Goal: Transaction & Acquisition: Book appointment/travel/reservation

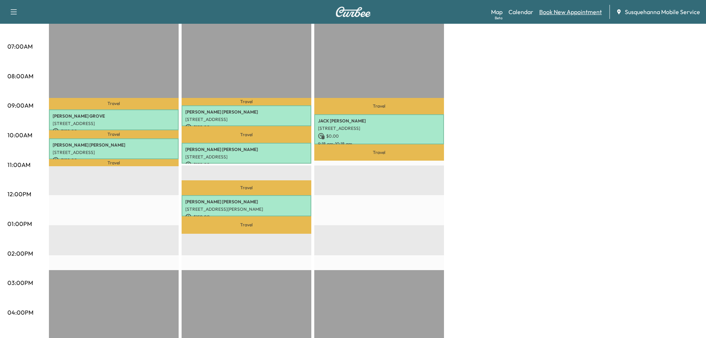
scroll to position [158, 0]
click at [558, 9] on link "Book New Appointment" at bounding box center [570, 11] width 63 height 9
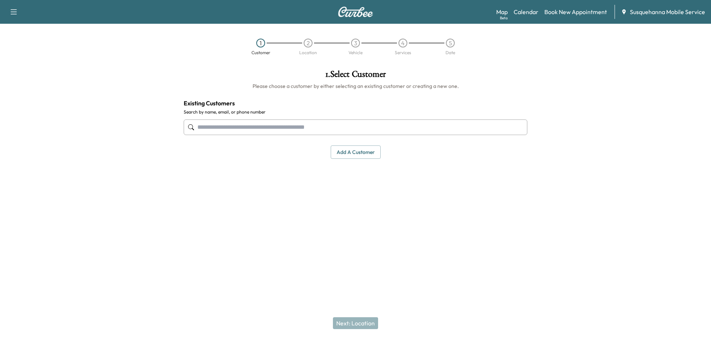
click at [257, 130] on input "text" at bounding box center [356, 127] width 344 height 16
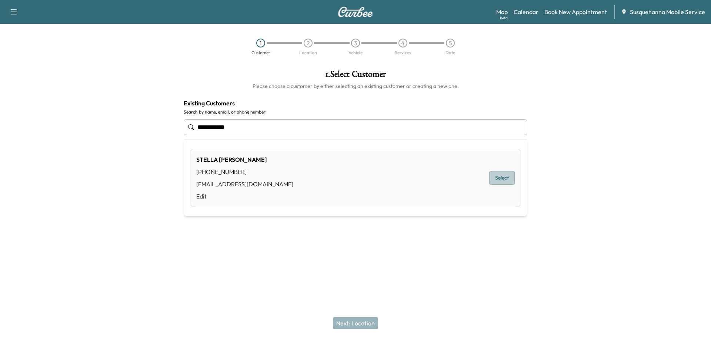
click at [504, 175] on button "Select" at bounding box center [502, 178] width 26 height 14
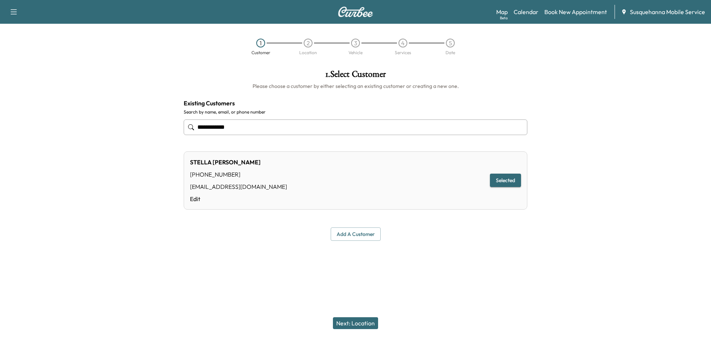
type input "**********"
click at [368, 324] on button "Next: Location" at bounding box center [355, 323] width 45 height 12
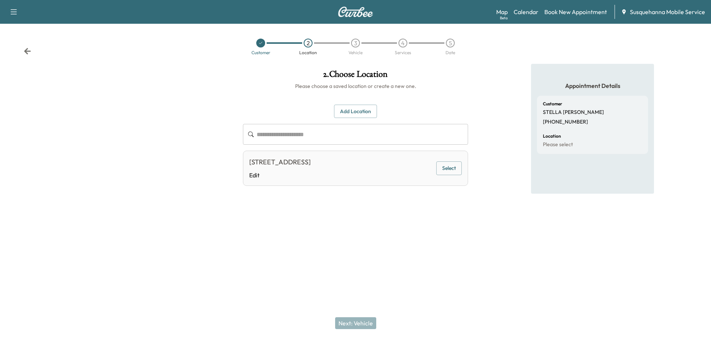
click at [450, 170] on button "Select" at bounding box center [450, 168] width 26 height 14
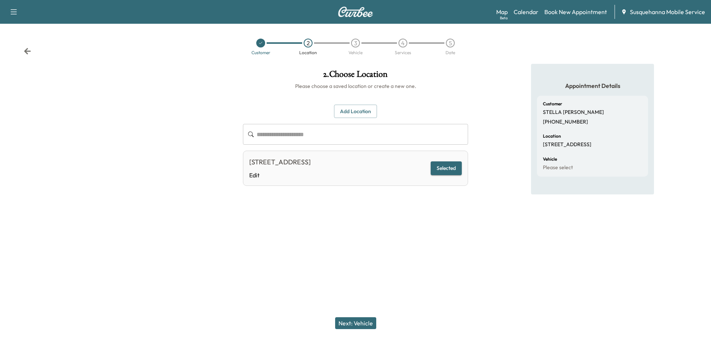
click at [363, 321] on button "Next: Vehicle" at bounding box center [355, 323] width 41 height 12
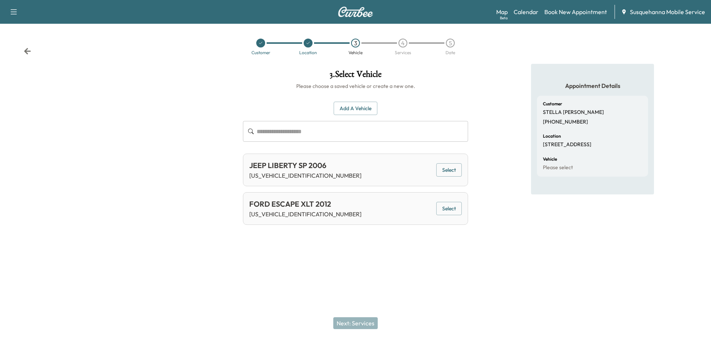
click at [447, 209] on button "Select" at bounding box center [450, 209] width 26 height 14
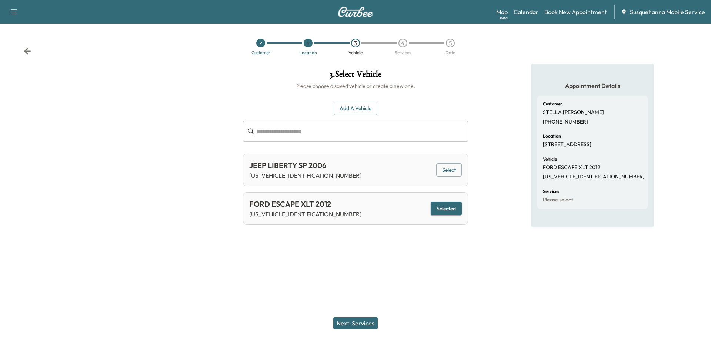
click at [357, 323] on button "Next: Services" at bounding box center [355, 323] width 44 height 12
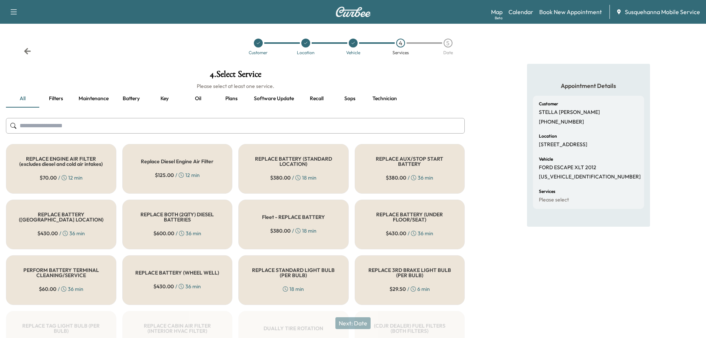
click at [224, 129] on input "text" at bounding box center [235, 126] width 459 height 16
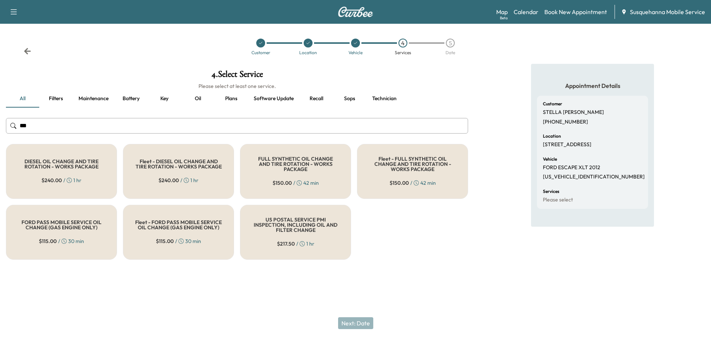
type input "***"
click at [314, 182] on div "$ 150.00 / 42 min" at bounding box center [296, 182] width 46 height 7
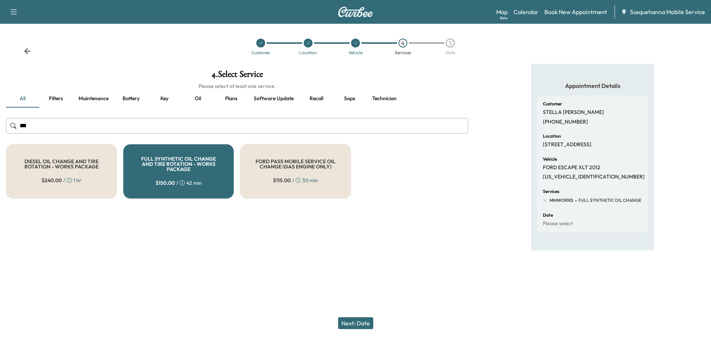
click at [362, 325] on button "Next: Date" at bounding box center [355, 323] width 35 height 12
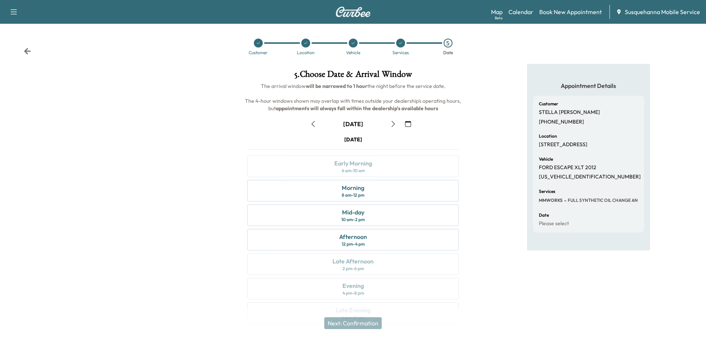
click at [408, 126] on icon "button" at bounding box center [408, 124] width 6 height 6
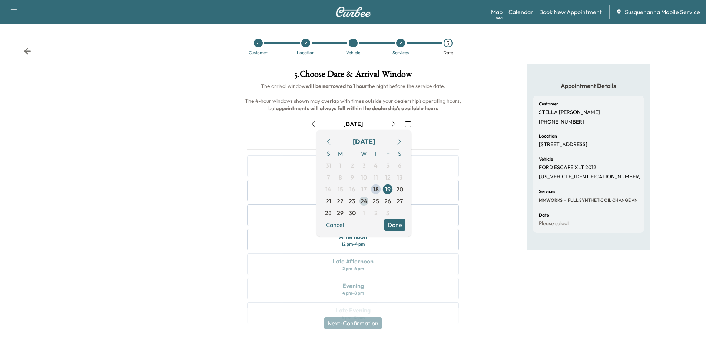
click at [366, 202] on span "24" at bounding box center [364, 200] width 7 height 9
click at [394, 224] on button "Done" at bounding box center [394, 225] width 21 height 12
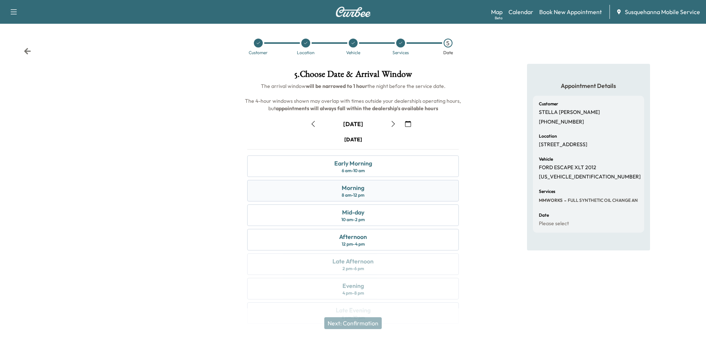
click at [396, 188] on div "Morning 8 am - 12 pm" at bounding box center [353, 190] width 212 height 21
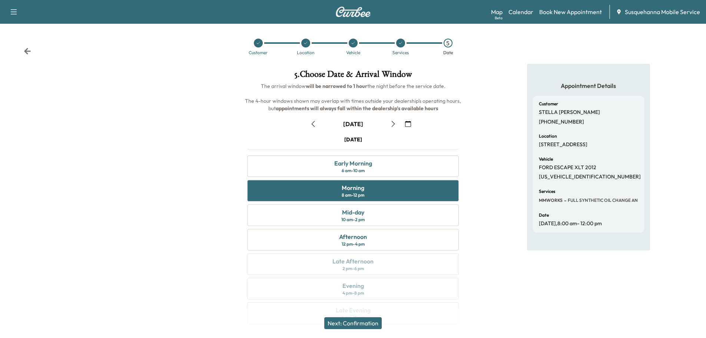
click at [370, 326] on button "Next: Confirmation" at bounding box center [352, 323] width 57 height 12
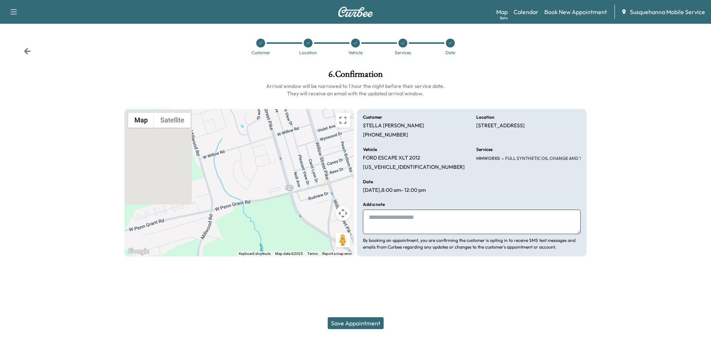
click at [402, 229] on textarea at bounding box center [472, 221] width 218 height 24
type textarea "**********"
click at [358, 325] on button "Save Appointment" at bounding box center [356, 323] width 56 height 12
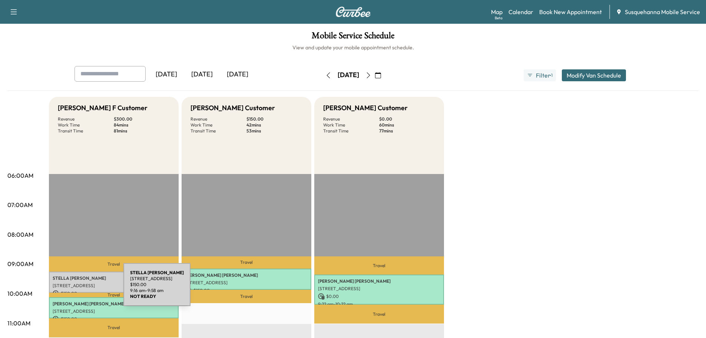
click at [80, 284] on p "[STREET_ADDRESS]" at bounding box center [114, 285] width 122 height 6
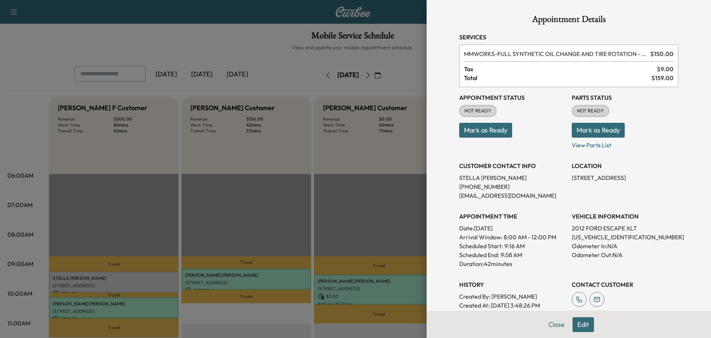
click at [574, 130] on button "Mark as Ready" at bounding box center [598, 130] width 53 height 15
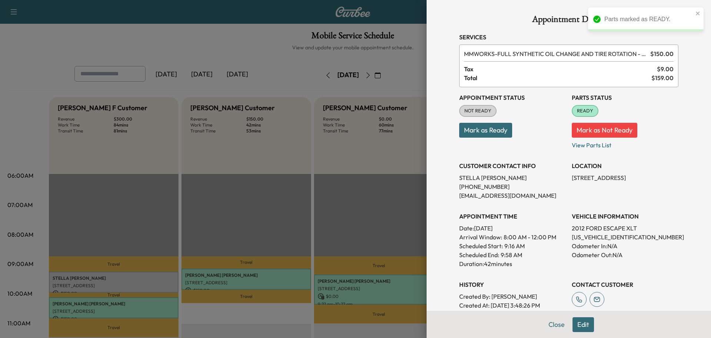
click at [497, 130] on button "Mark as Ready" at bounding box center [485, 130] width 53 height 15
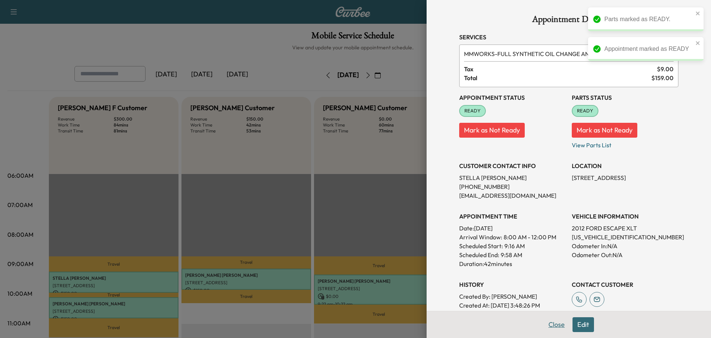
click at [555, 322] on button "Close" at bounding box center [557, 324] width 26 height 15
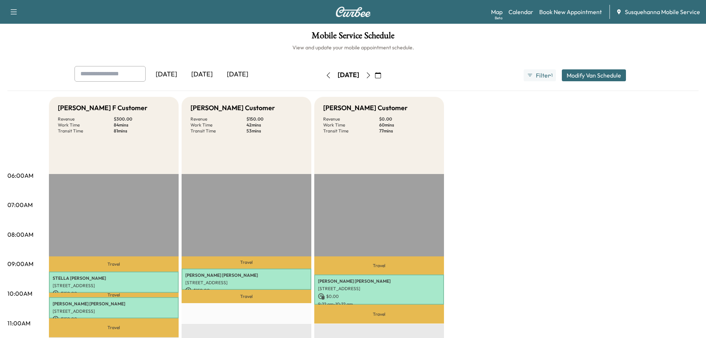
click at [325, 75] on icon "button" at bounding box center [328, 75] width 6 height 6
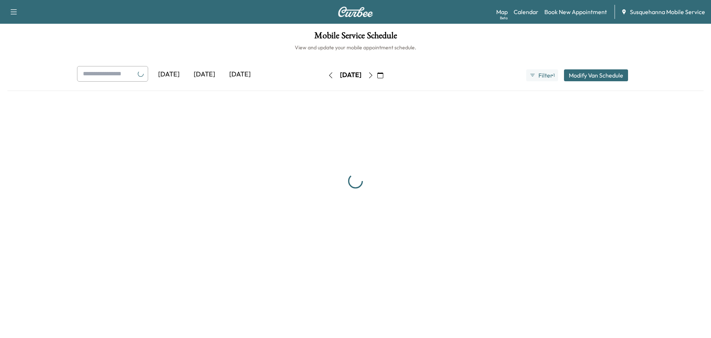
click at [299, 75] on div "[DATE] [DATE] [DATE]" at bounding box center [188, 75] width 223 height 19
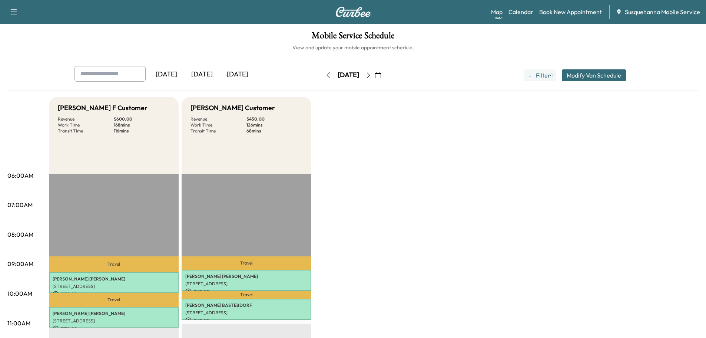
click at [322, 75] on button "button" at bounding box center [328, 75] width 13 height 12
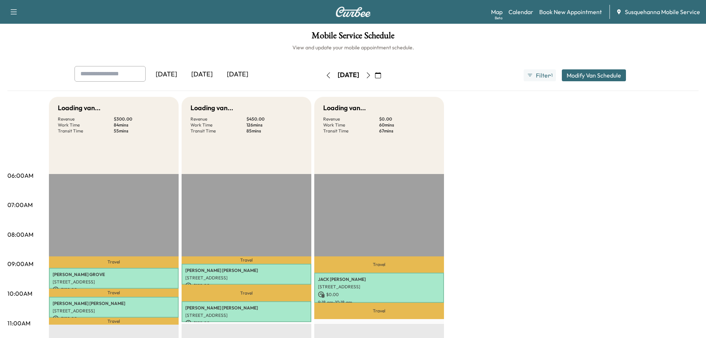
click at [338, 75] on div "[DATE]" at bounding box center [348, 74] width 21 height 9
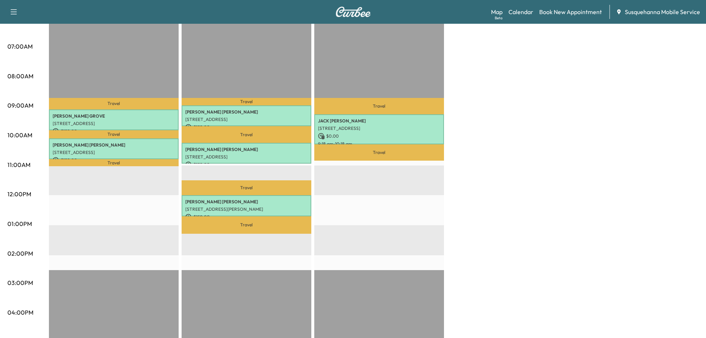
scroll to position [40, 0]
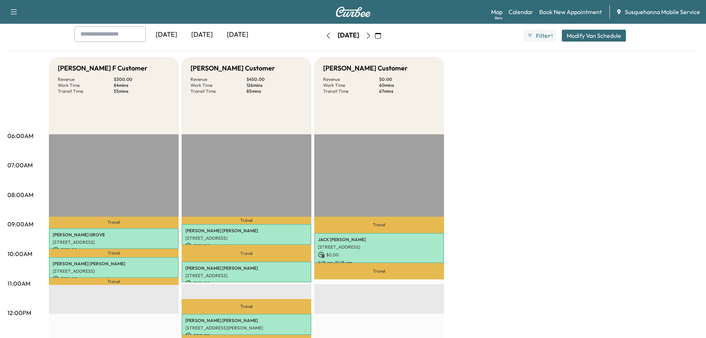
click at [371, 37] on icon "button" at bounding box center [368, 36] width 6 height 6
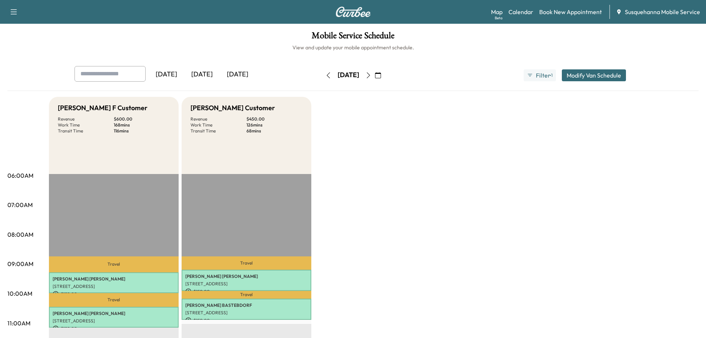
click at [371, 77] on icon "button" at bounding box center [368, 75] width 6 height 6
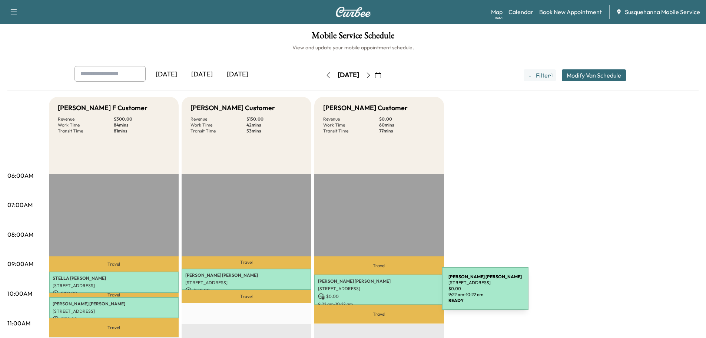
click at [386, 293] on p "$ 0.00" at bounding box center [379, 296] width 122 height 7
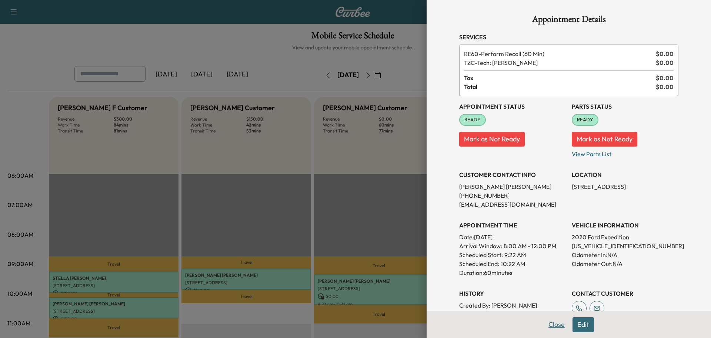
click at [554, 323] on button "Close" at bounding box center [557, 324] width 26 height 15
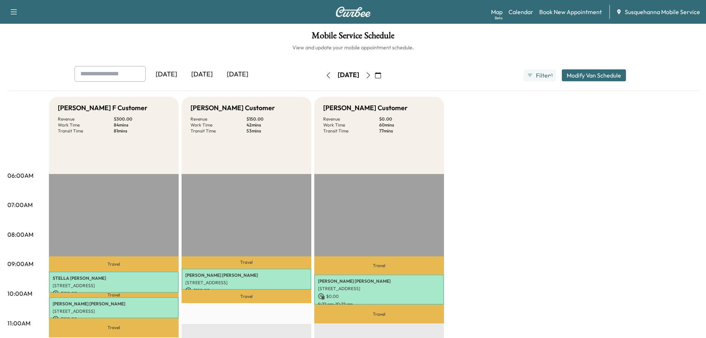
click at [371, 76] on icon "button" at bounding box center [368, 75] width 6 height 6
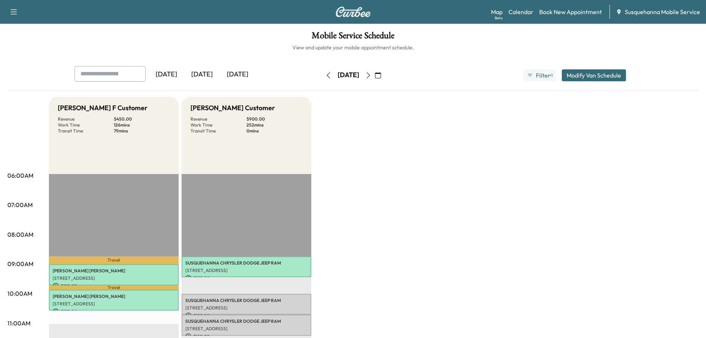
click at [371, 76] on icon "button" at bounding box center [368, 75] width 6 height 6
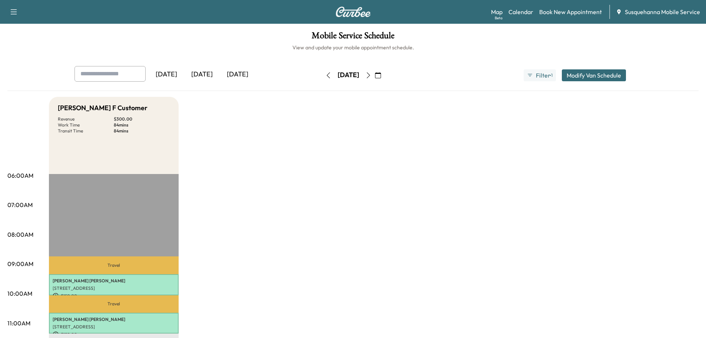
click at [381, 76] on icon "button" at bounding box center [378, 75] width 6 height 6
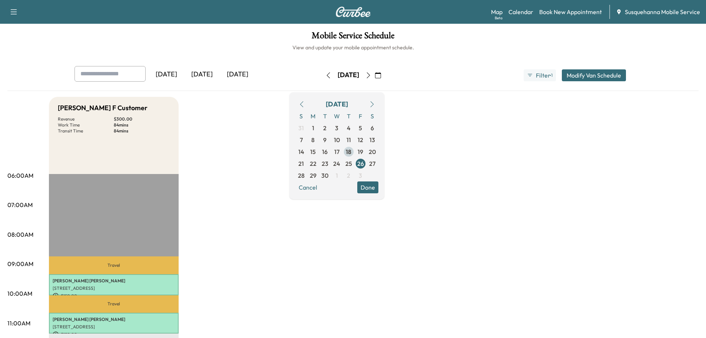
click at [351, 156] on span "18" at bounding box center [349, 151] width 6 height 9
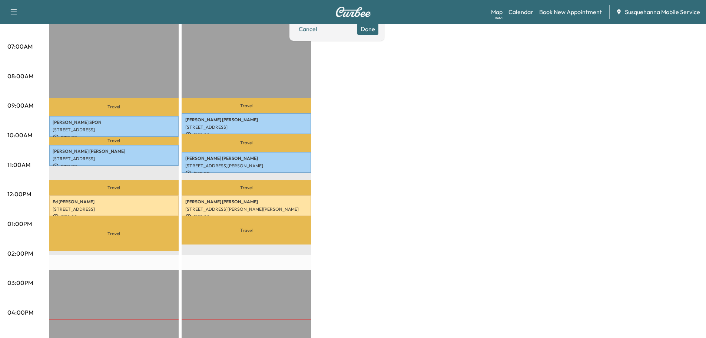
scroll to position [40, 0]
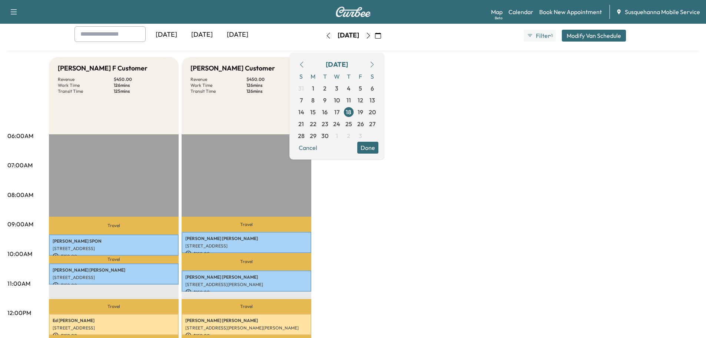
click at [378, 143] on button "Done" at bounding box center [367, 148] width 21 height 12
